Goal: Task Accomplishment & Management: Manage account settings

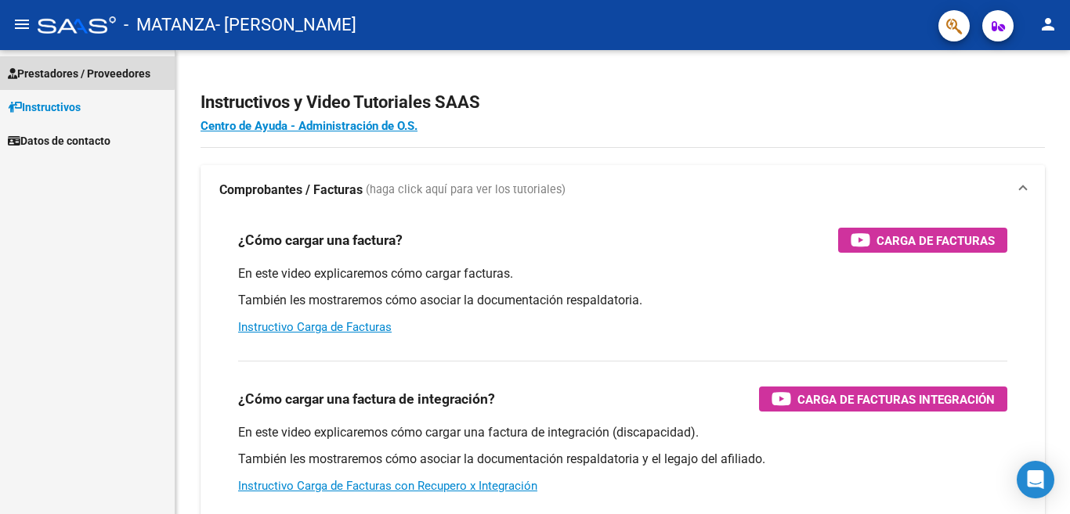
click at [63, 70] on span "Prestadores / Proveedores" at bounding box center [79, 73] width 143 height 17
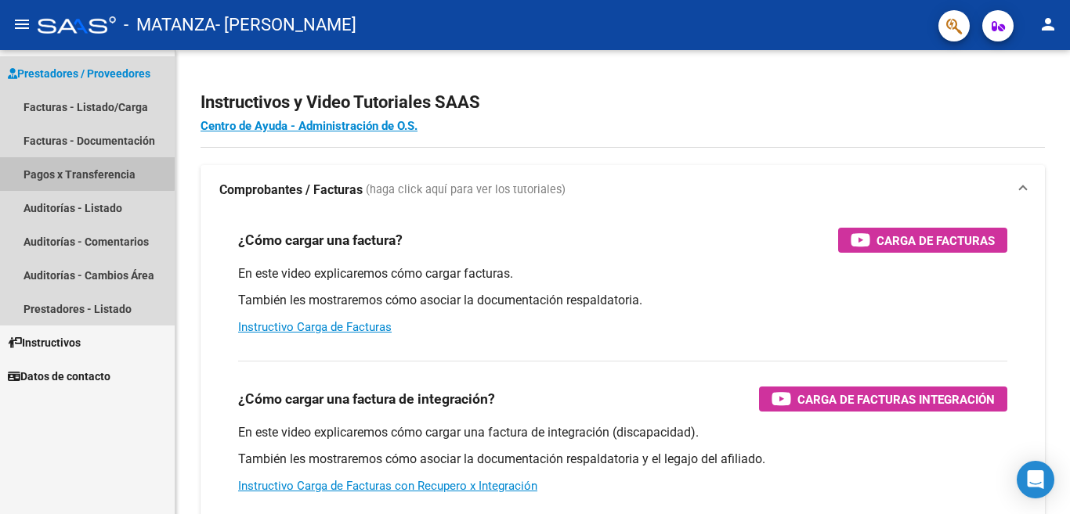
click at [76, 172] on link "Pagos x Transferencia" at bounding box center [87, 174] width 175 height 34
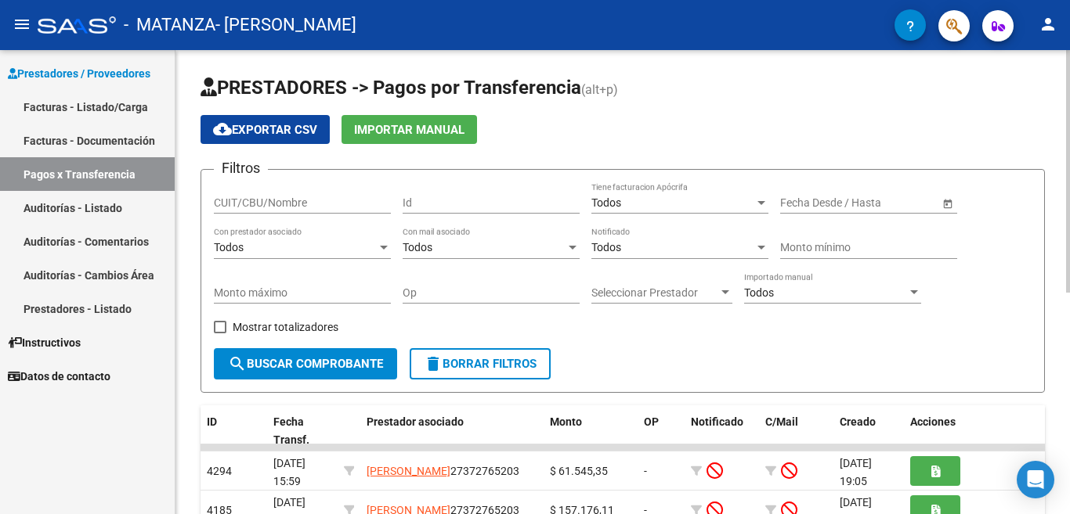
click at [1069, 94] on div at bounding box center [1068, 171] width 4 height 243
click at [1037, 482] on icon "Open Intercom Messenger" at bounding box center [1035, 480] width 18 height 20
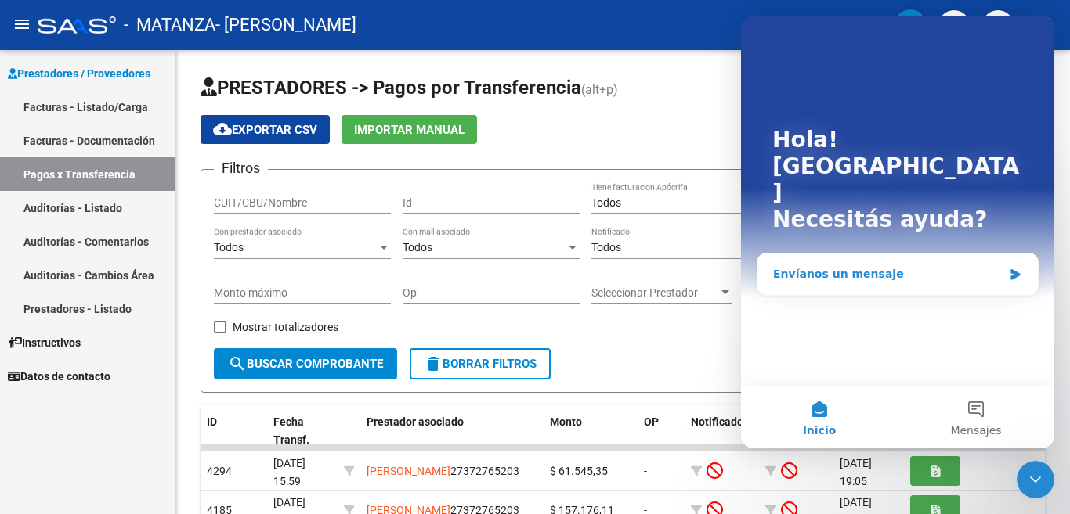
click at [871, 266] on div "Envíanos un mensaje" at bounding box center [887, 274] width 229 height 16
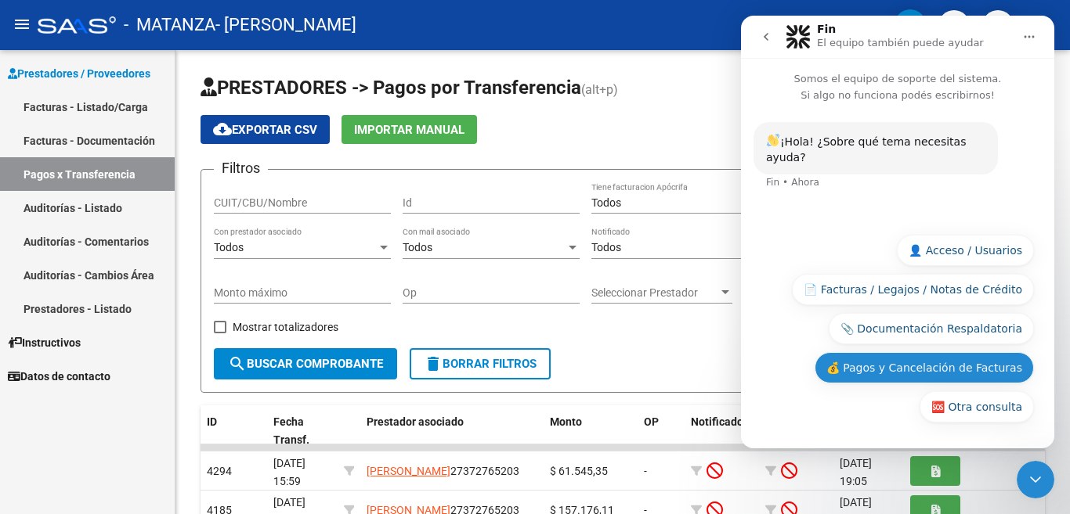
click at [903, 365] on button "💰 Pagos y Cancelación de Facturas" at bounding box center [923, 367] width 219 height 31
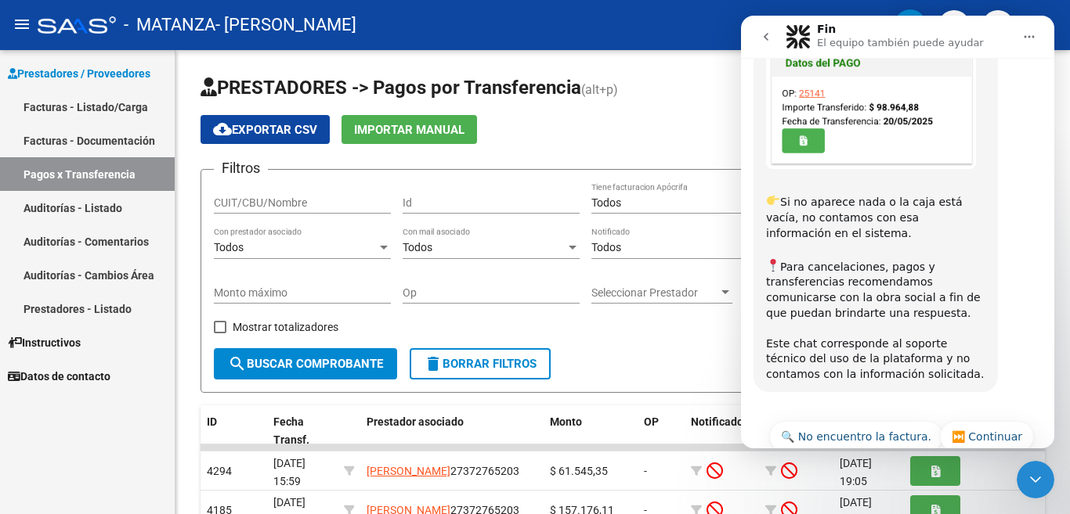
scroll to position [583, 0]
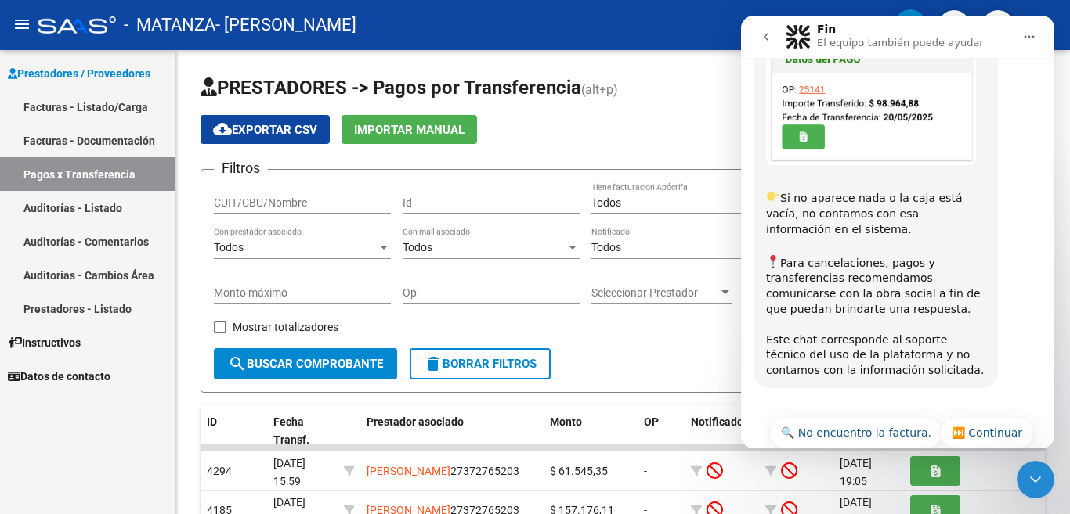
click at [81, 99] on link "Facturas - Listado/Carga" at bounding box center [87, 107] width 175 height 34
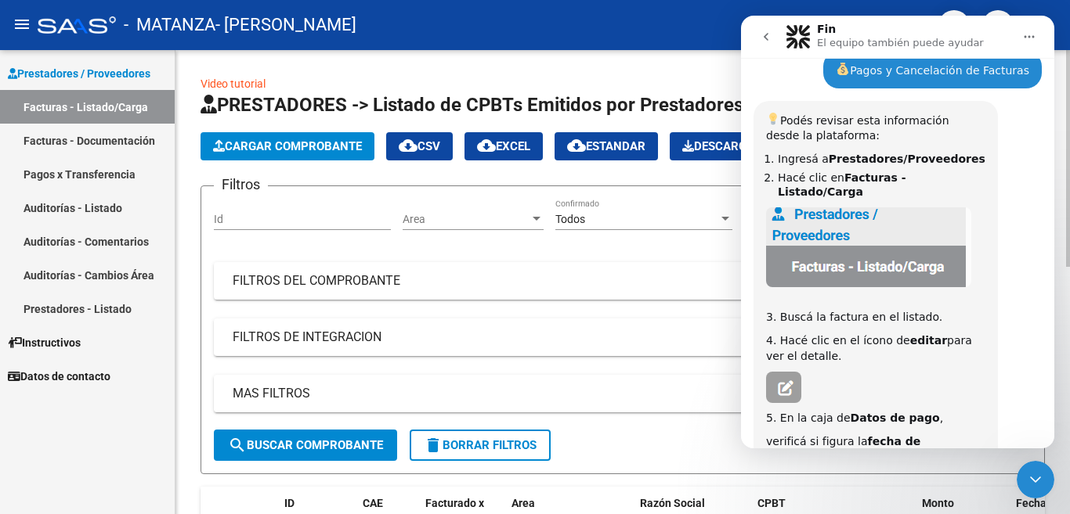
scroll to position [112, 0]
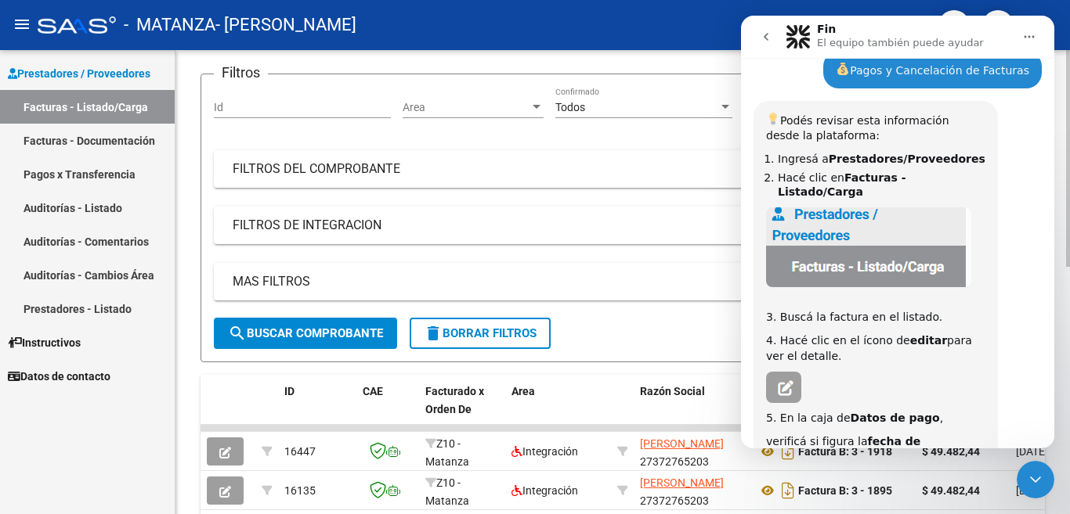
click at [1069, 204] on div at bounding box center [1068, 158] width 4 height 217
click at [74, 99] on link "Facturas - Listado/Carga" at bounding box center [87, 107] width 175 height 34
click at [1063, 50] on div "Video tutorial PRESTADORES -> Listado de CPBTs Emitidos por Prestadores / Prove…" at bounding box center [622, 428] width 894 height 980
click at [1030, 38] on icon "Inicio" at bounding box center [1029, 37] width 13 height 13
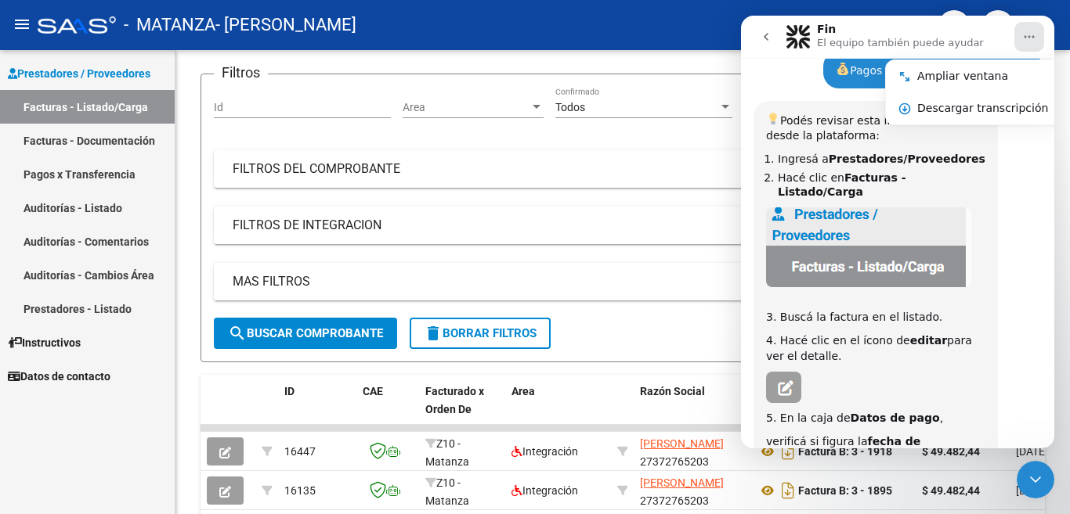
click at [765, 35] on icon "go back" at bounding box center [765, 37] width 5 height 8
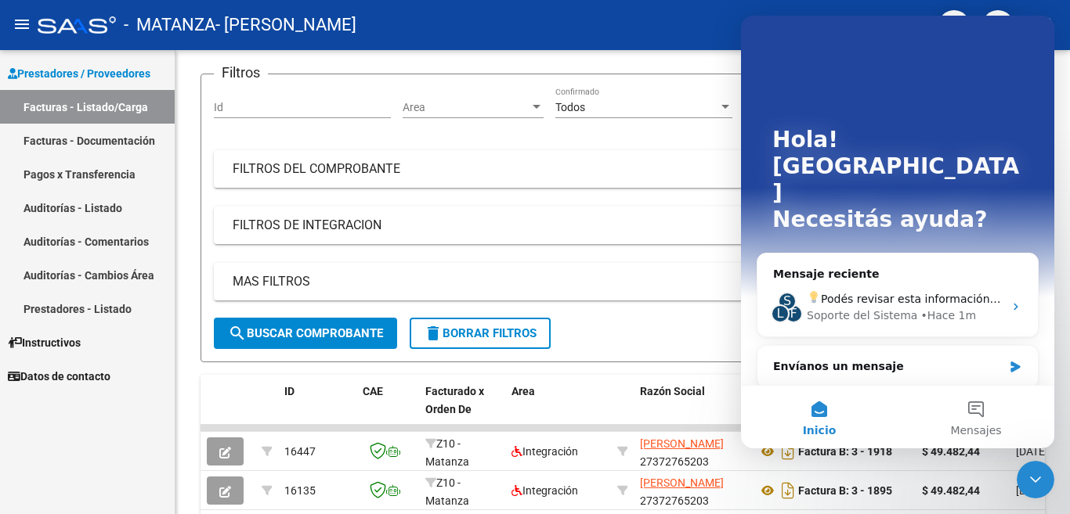
scroll to position [0, 0]
click at [684, 8] on div "- MATANZA - [PERSON_NAME]" at bounding box center [482, 25] width 888 height 34
click at [677, 39] on div "- MATANZA - [PERSON_NAME]" at bounding box center [482, 25] width 888 height 34
drag, startPoint x: 2039, startPoint y: 971, endPoint x: 1027, endPoint y: 485, distance: 1123.1
click at [1027, 485] on icon "Cerrar Intercom Messenger" at bounding box center [1035, 480] width 19 height 19
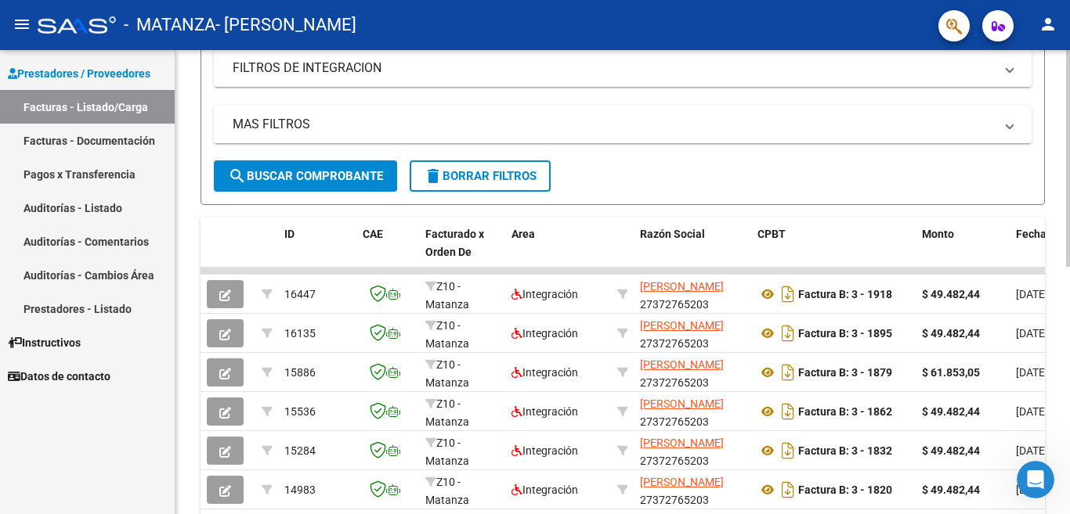
click at [1069, 267] on div at bounding box center [1068, 158] width 4 height 217
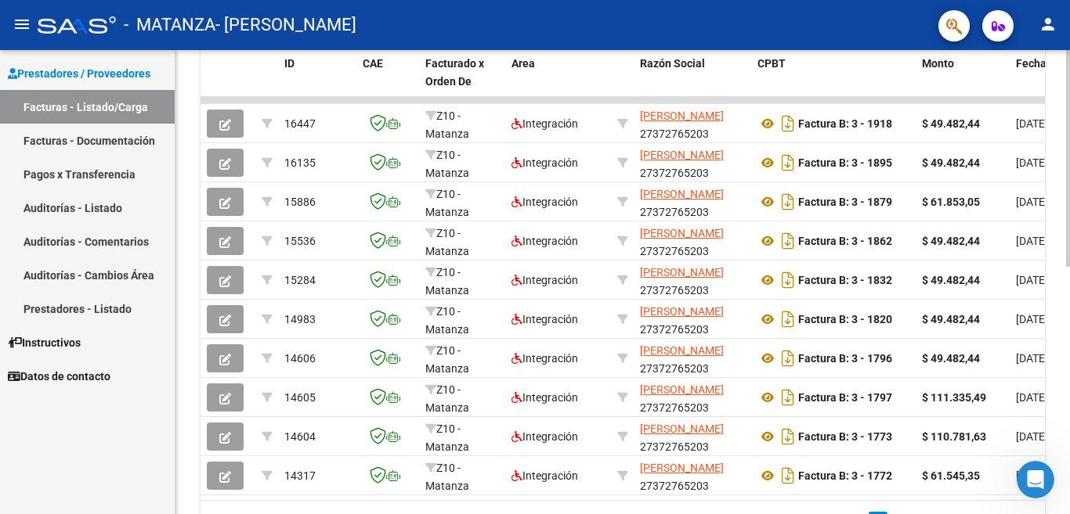
scroll to position [443, 0]
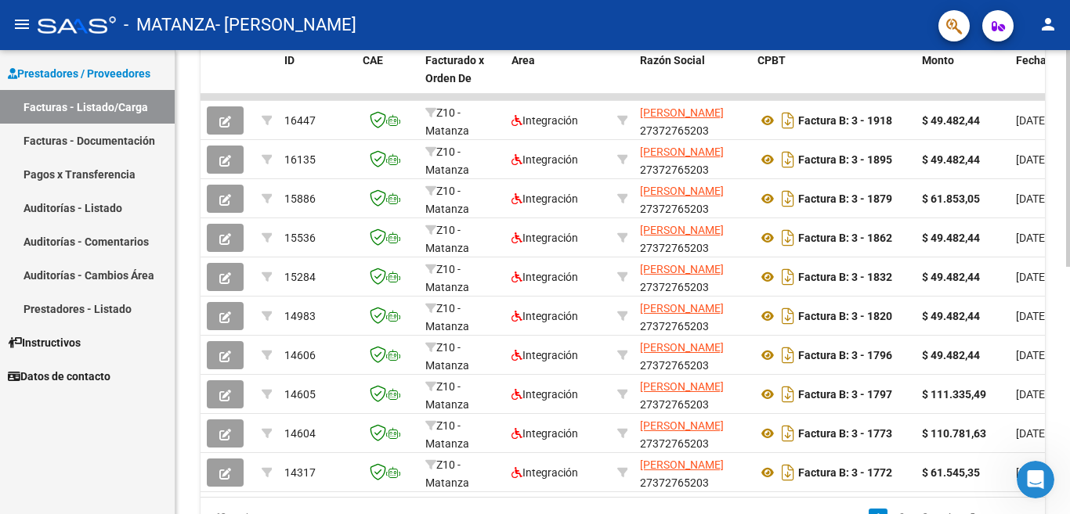
click at [1069, 267] on div at bounding box center [1068, 158] width 4 height 217
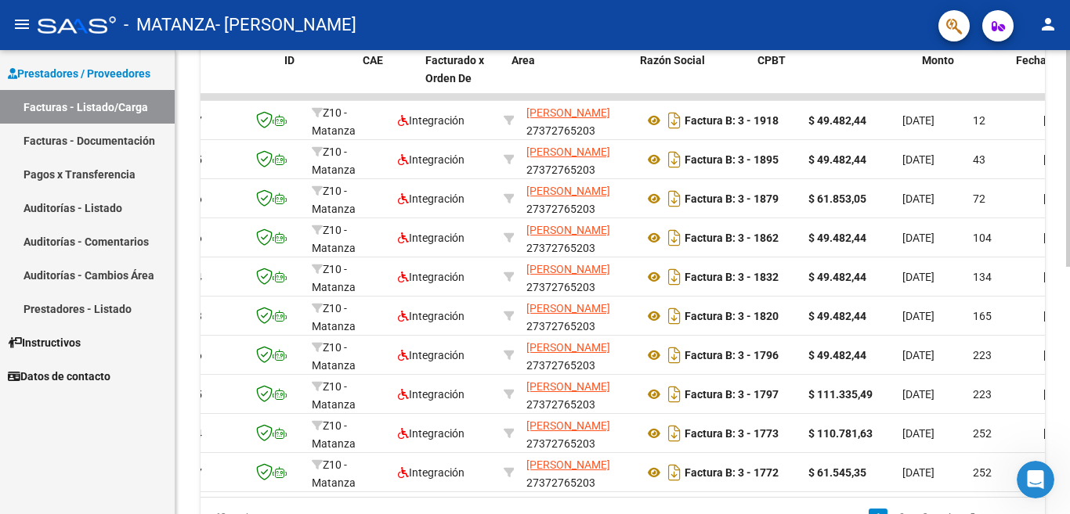
scroll to position [0, 0]
